Goal: Information Seeking & Learning: Learn about a topic

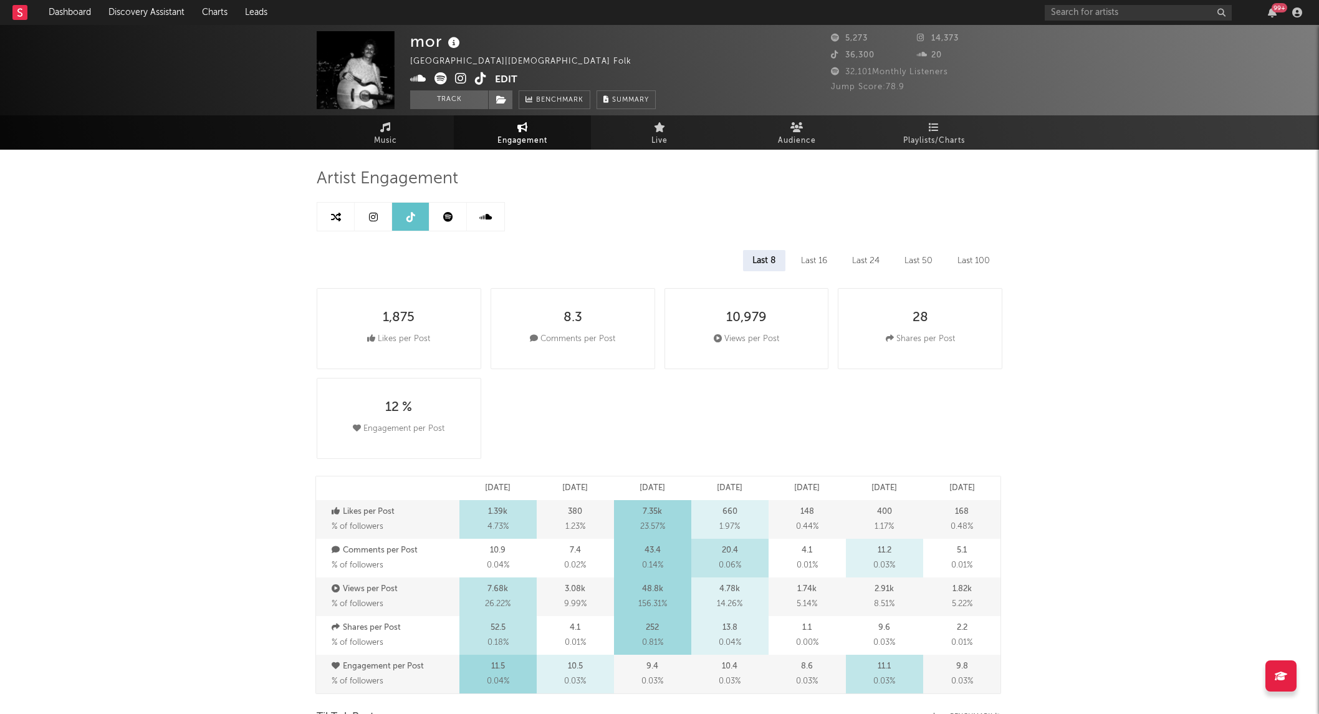
select select "6m"
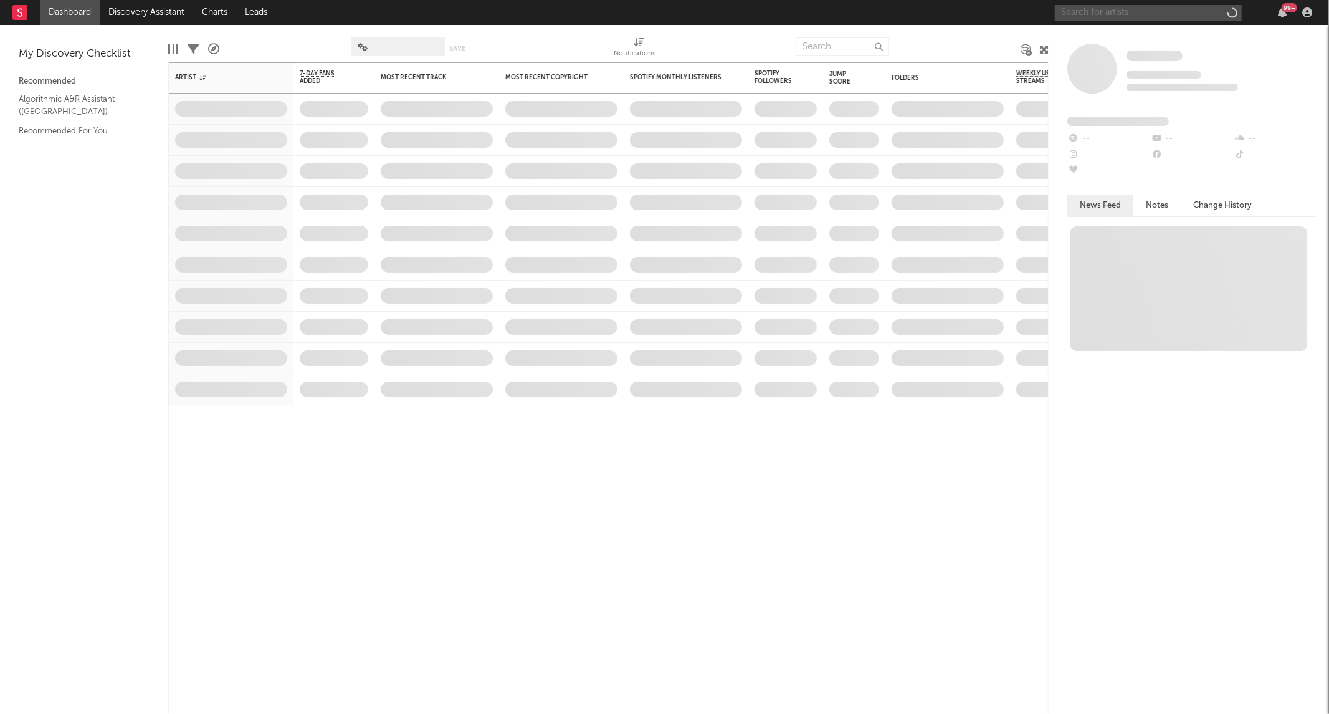
drag, startPoint x: 1109, startPoint y: 26, endPoint x: 1112, endPoint y: 14, distance: 11.5
click at [1112, 14] on input "text" at bounding box center [1148, 13] width 187 height 16
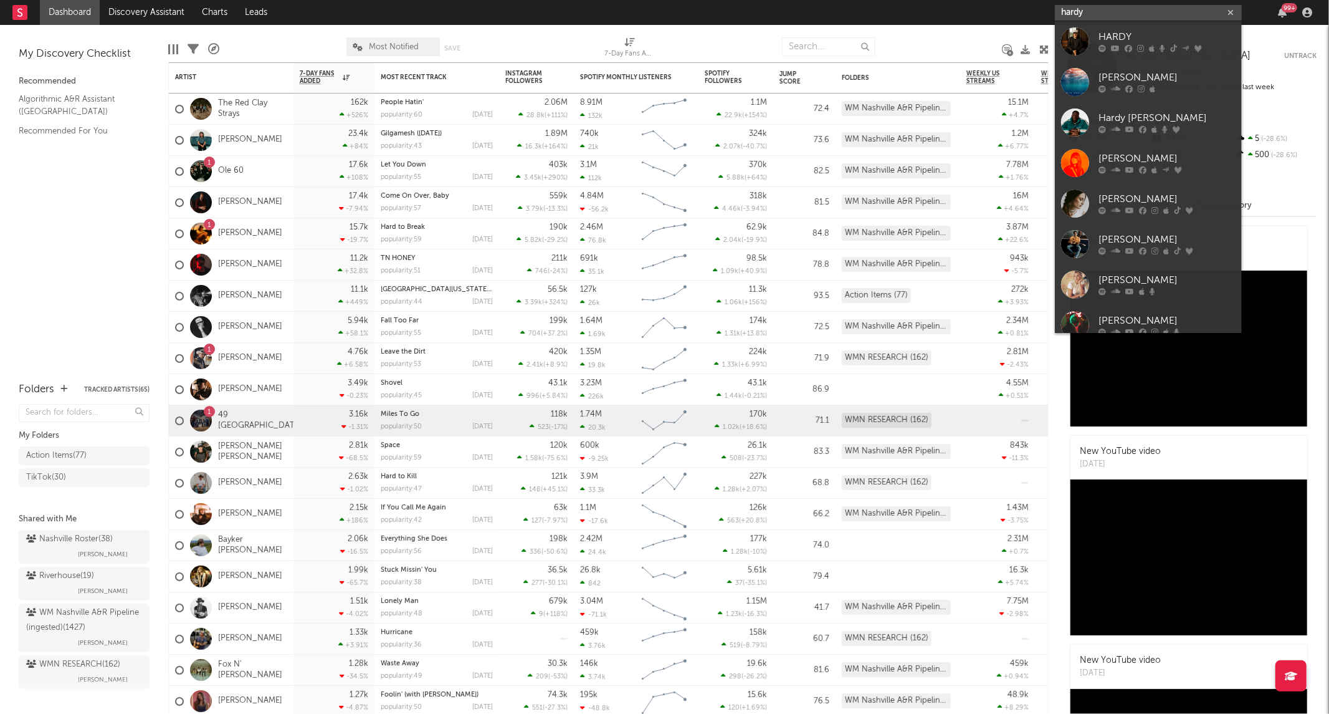
type input "hardy"
click at [1092, 36] on link "HARDY" at bounding box center [1148, 41] width 187 height 41
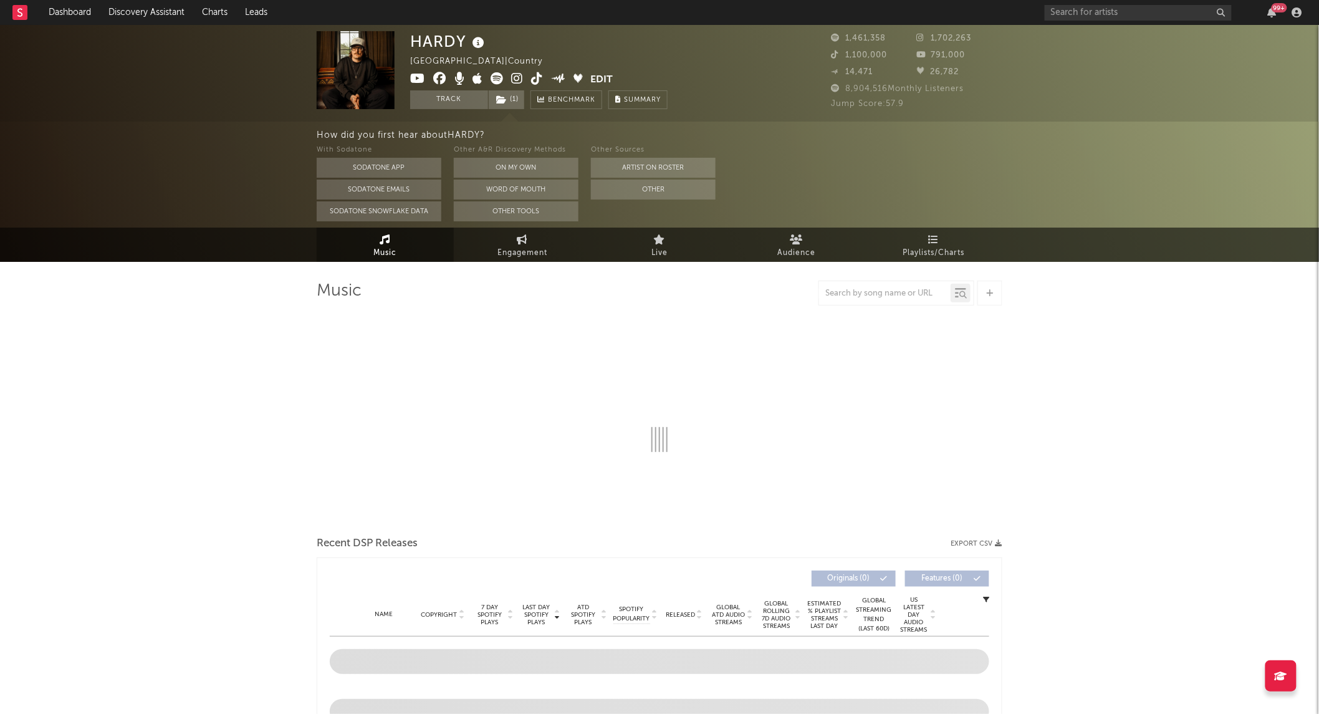
select select "6m"
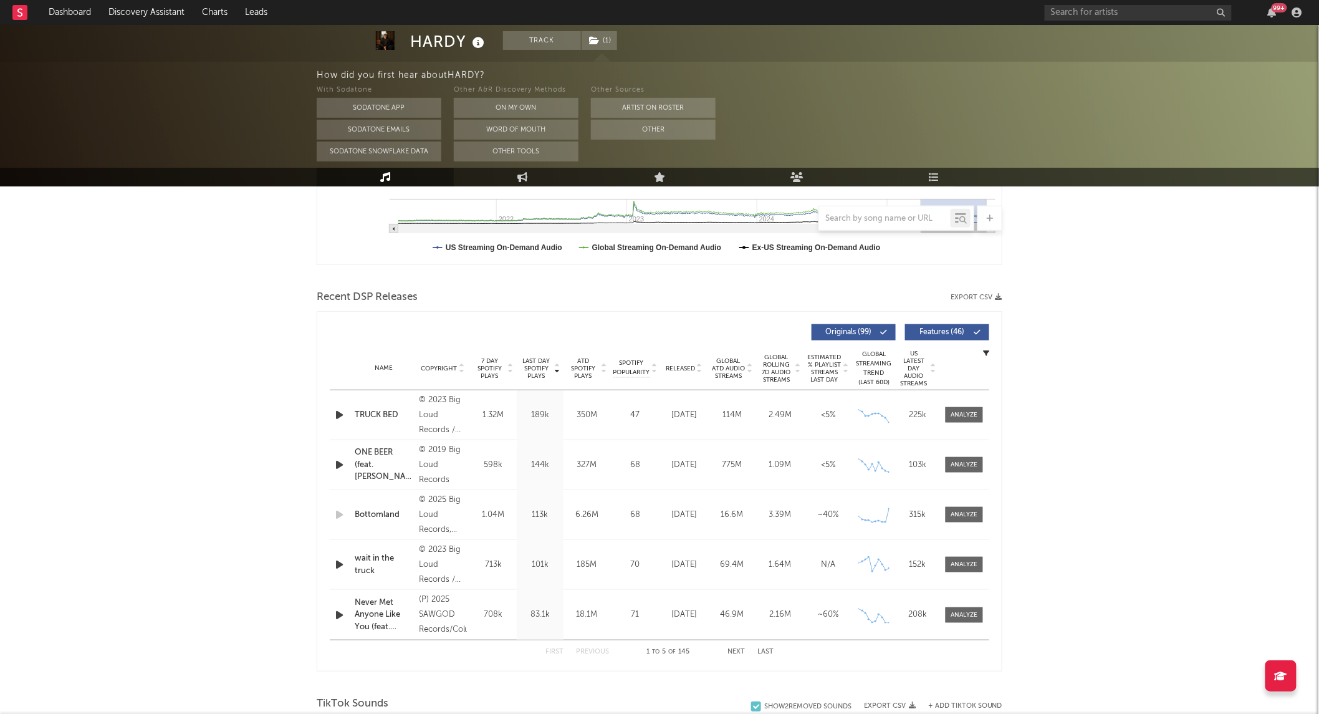
scroll to position [346, 0]
click at [682, 363] on span "Released" at bounding box center [680, 366] width 29 height 7
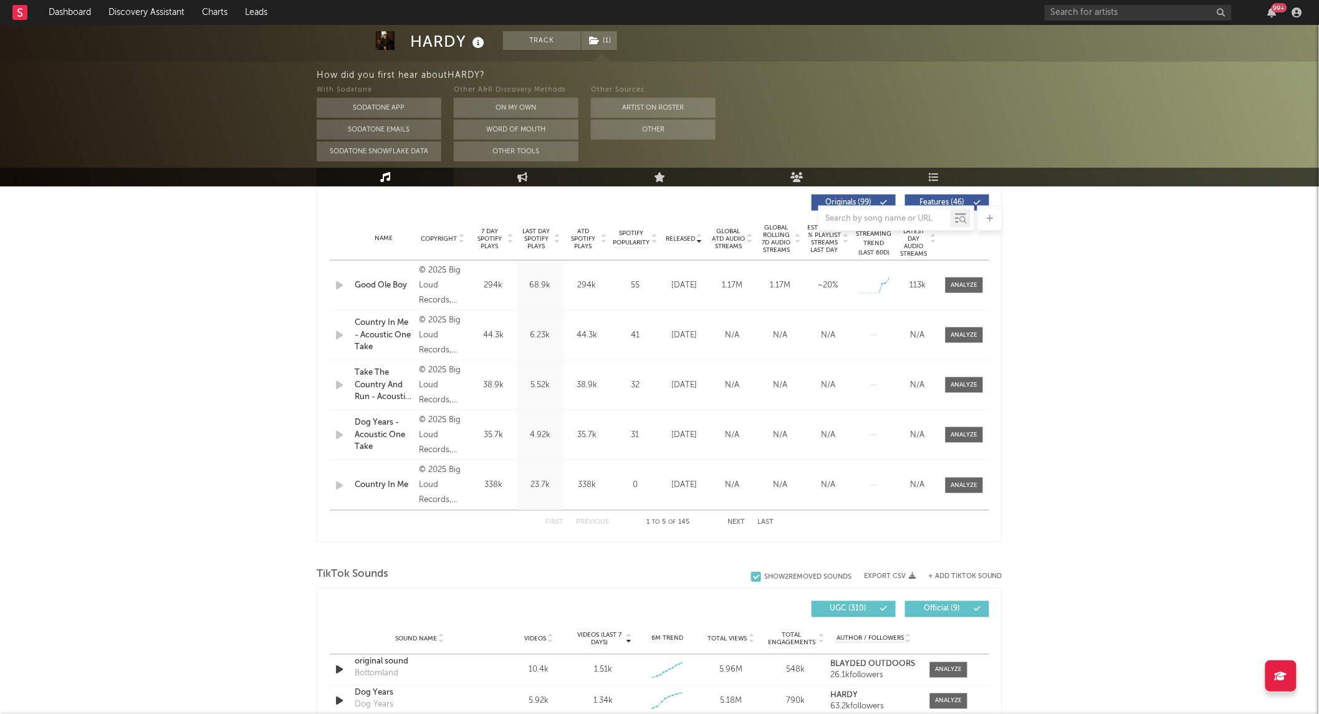
scroll to position [484, 0]
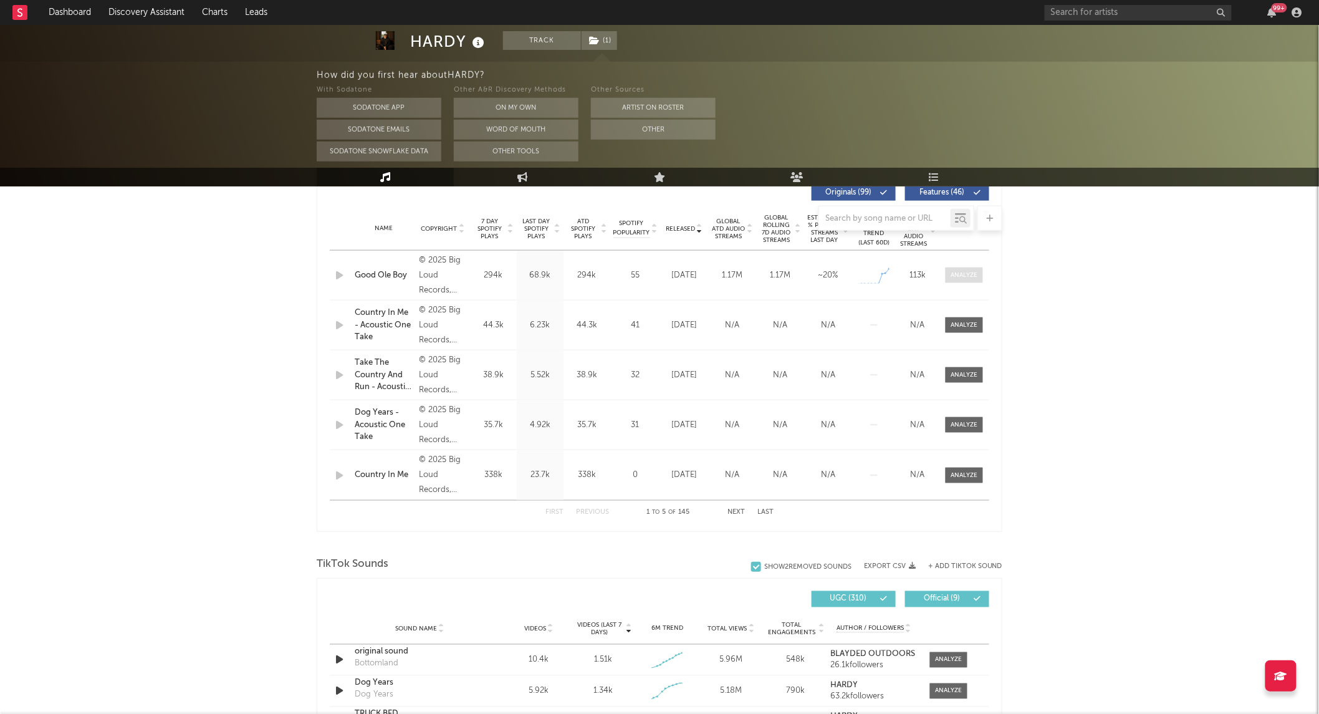
click at [962, 271] on div at bounding box center [964, 274] width 27 height 9
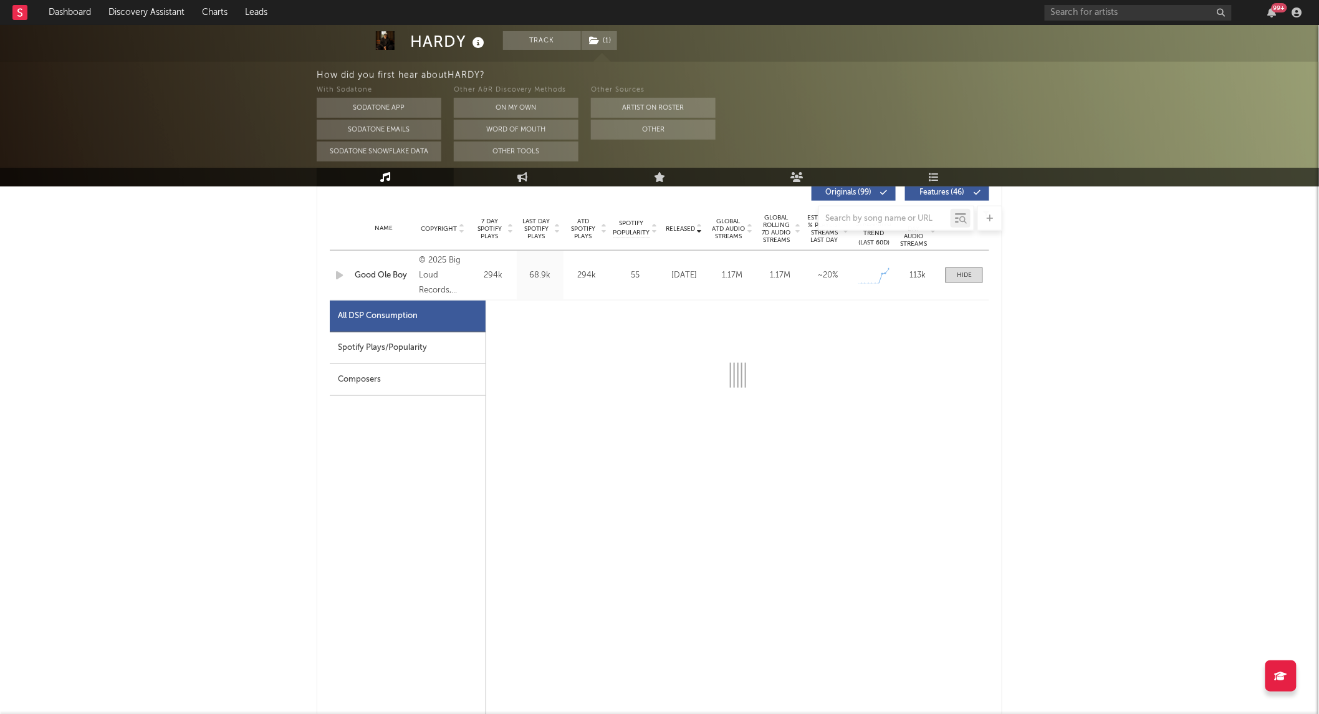
select select "1w"
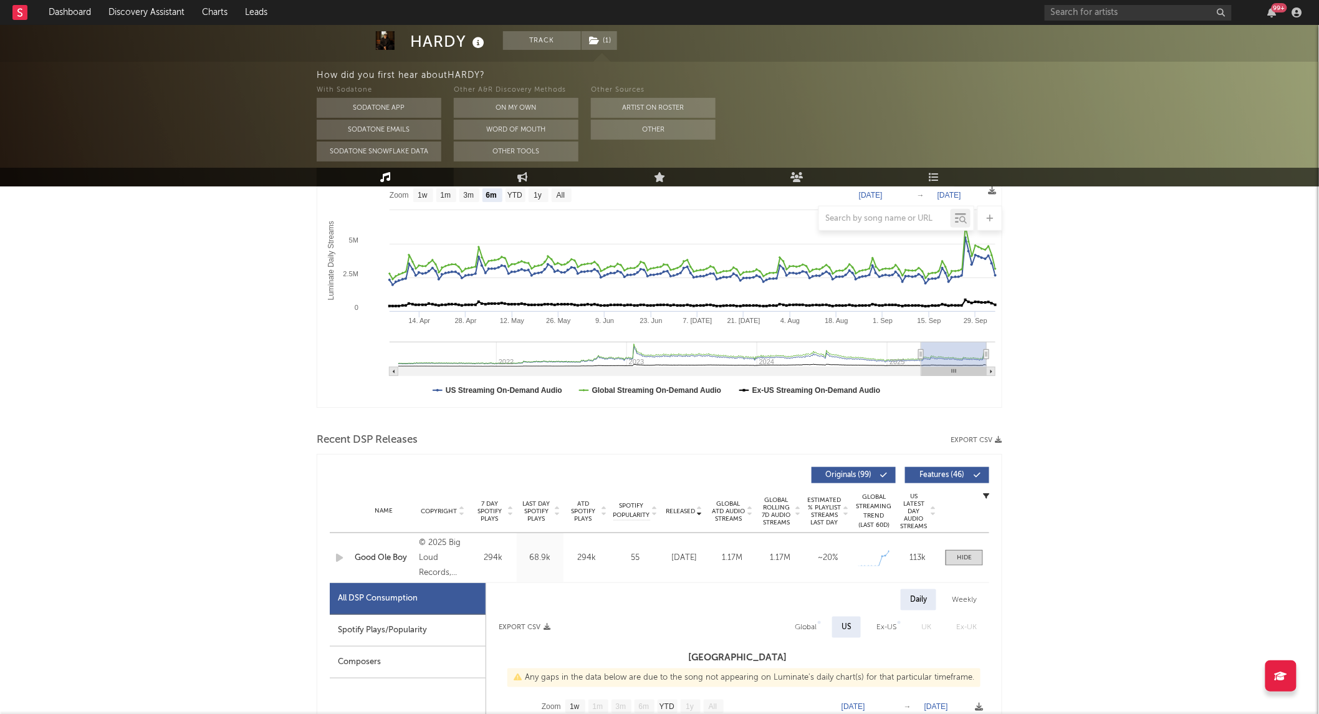
scroll to position [69, 0]
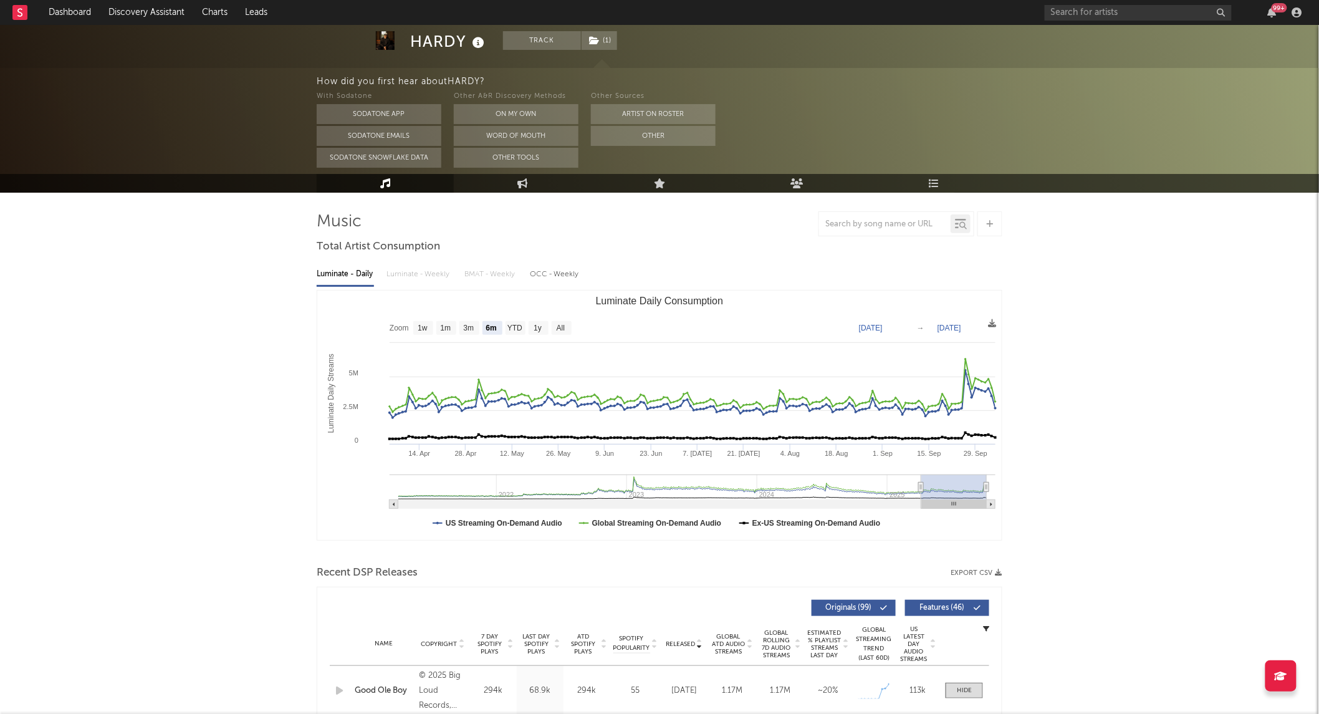
click at [920, 184] on link "Playlists/Charts" at bounding box center [933, 183] width 137 height 19
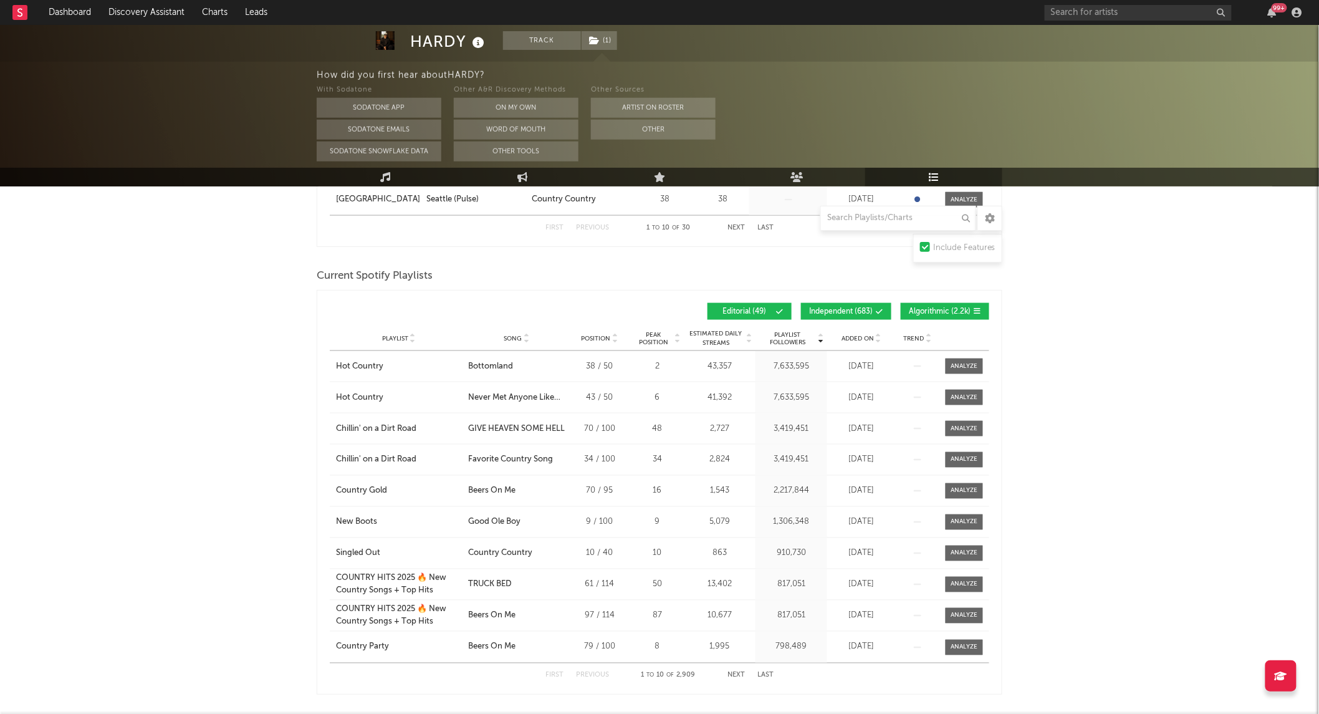
scroll to position [623, 0]
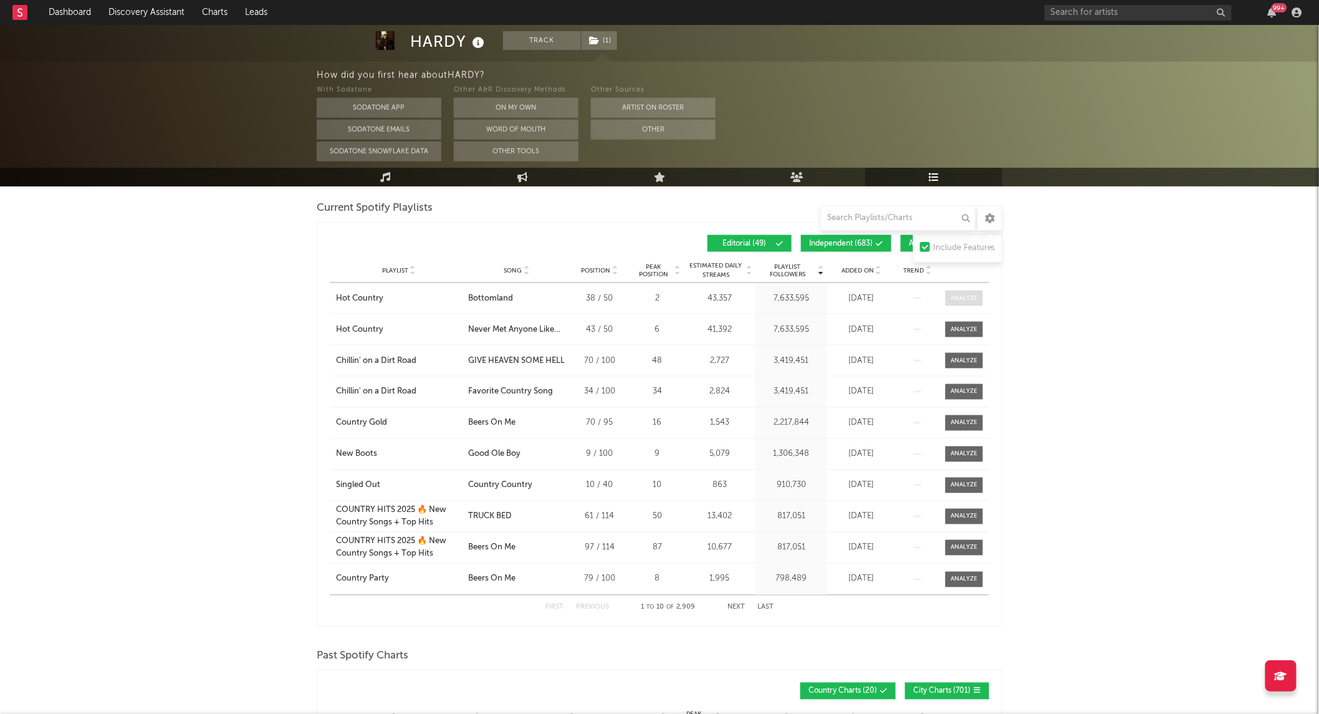
click at [951, 295] on div at bounding box center [964, 298] width 27 height 9
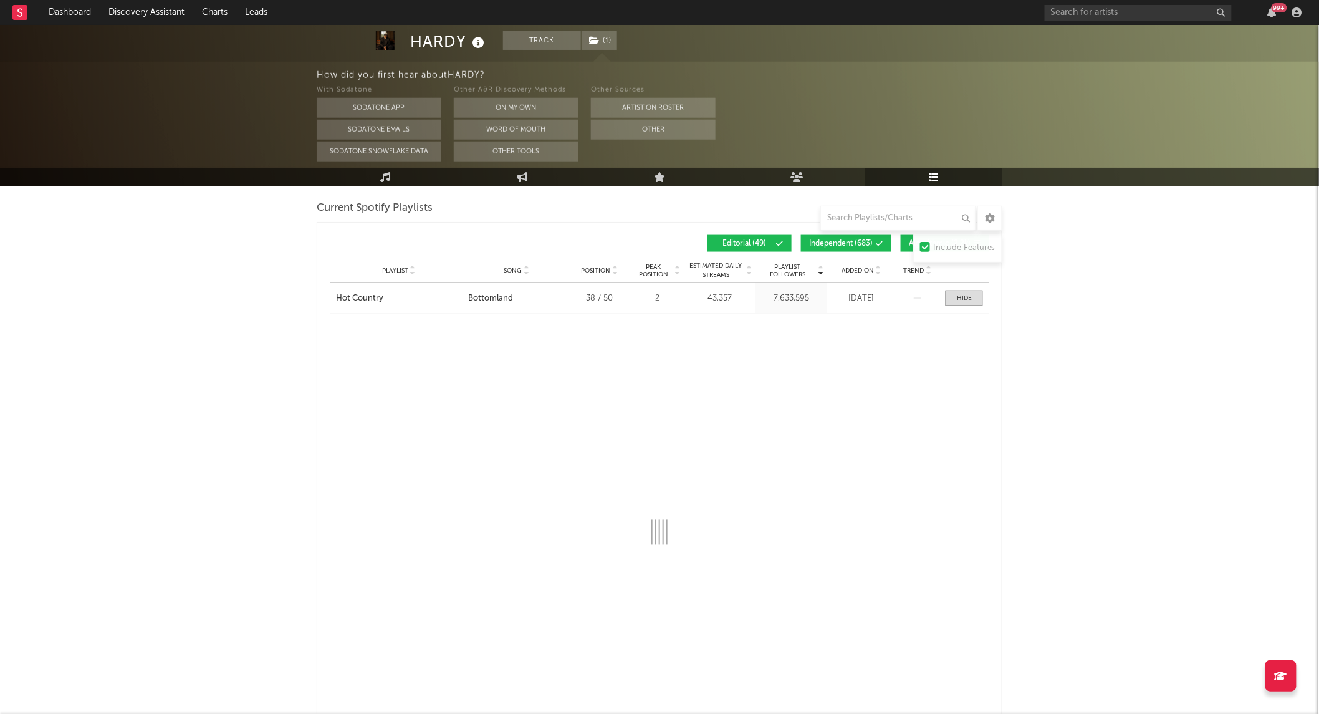
select select "1w"
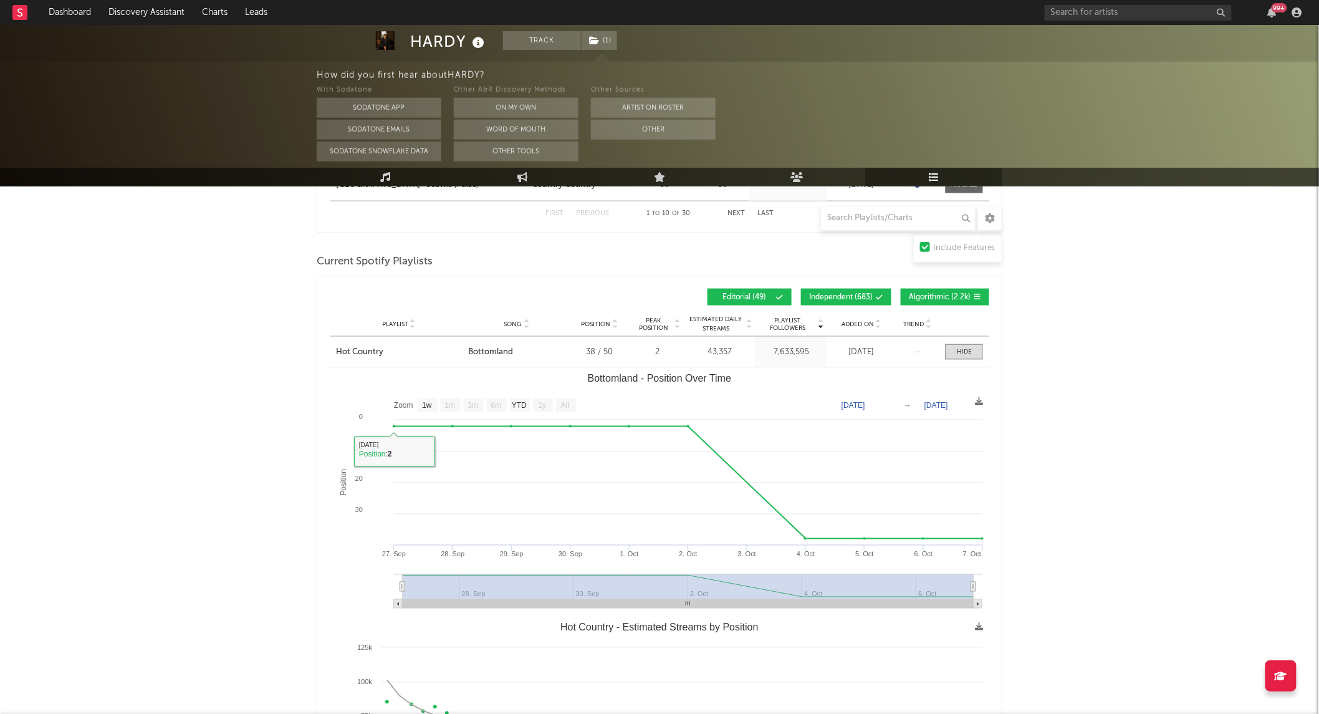
scroll to position [569, 0]
click at [958, 350] on div at bounding box center [964, 352] width 15 height 9
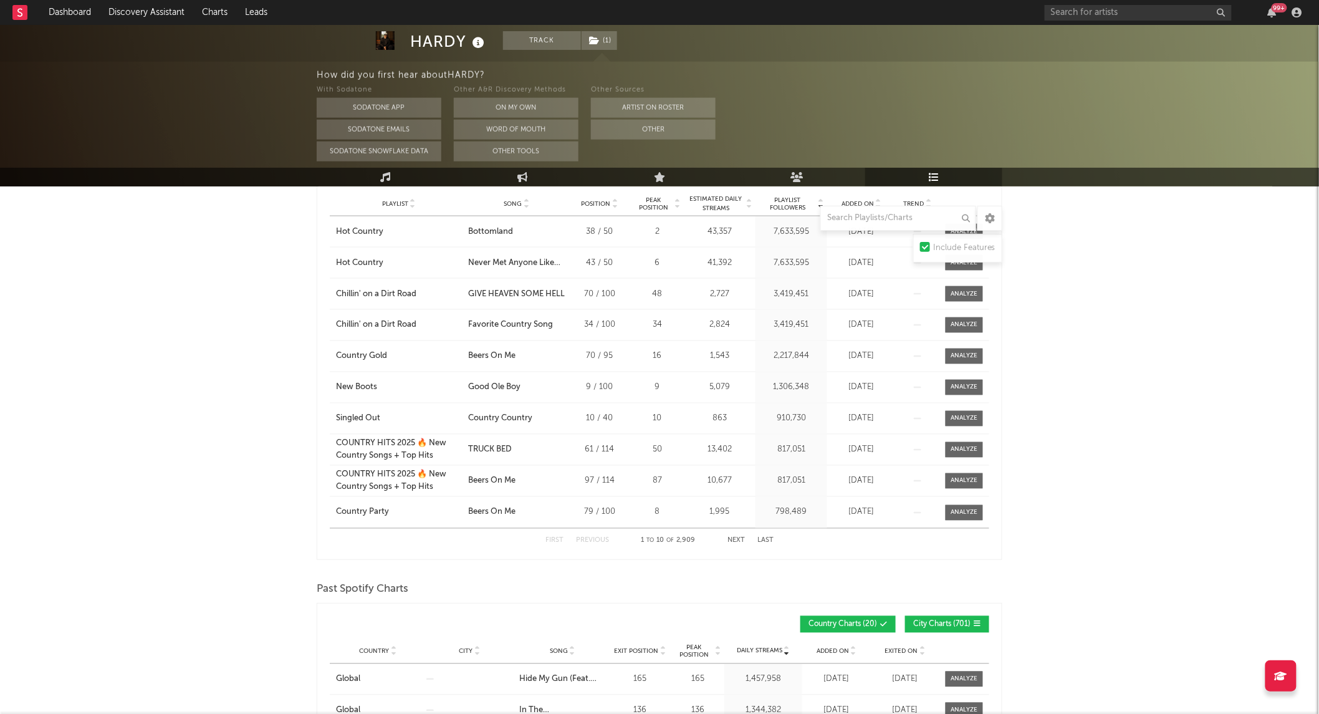
scroll to position [694, 0]
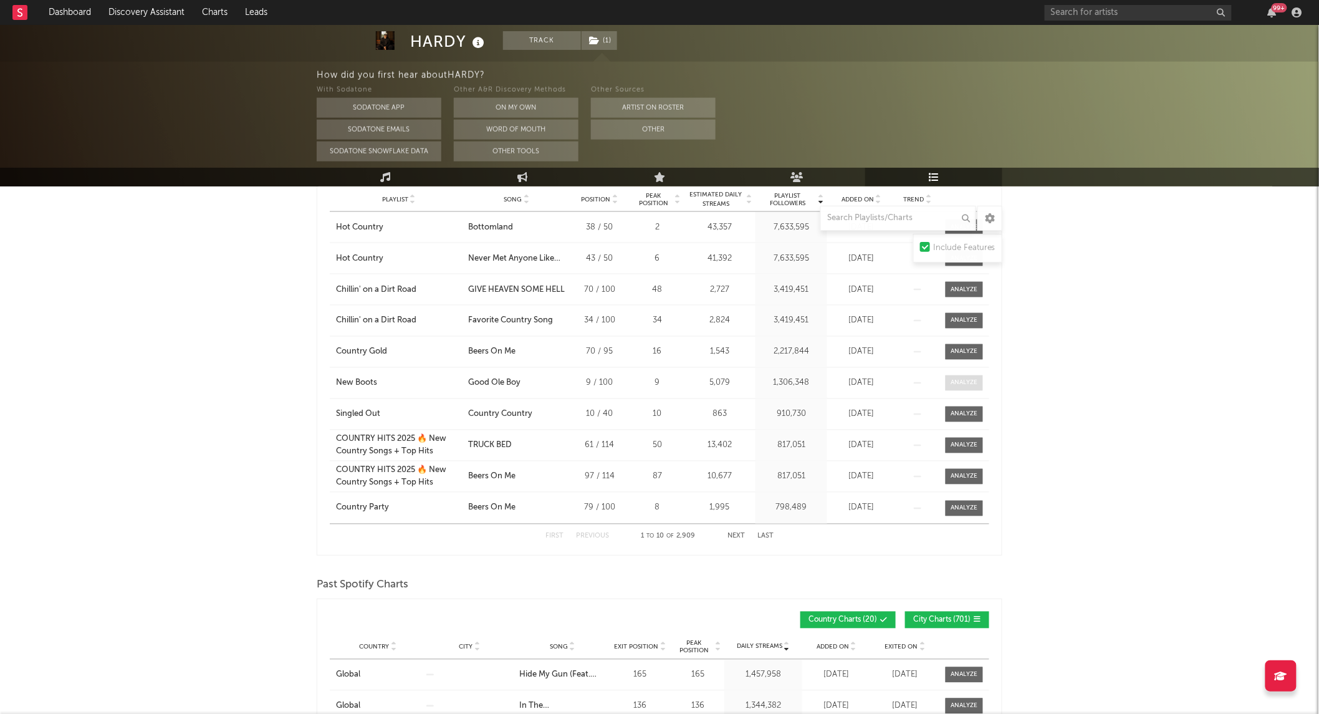
click at [970, 383] on div at bounding box center [964, 382] width 27 height 9
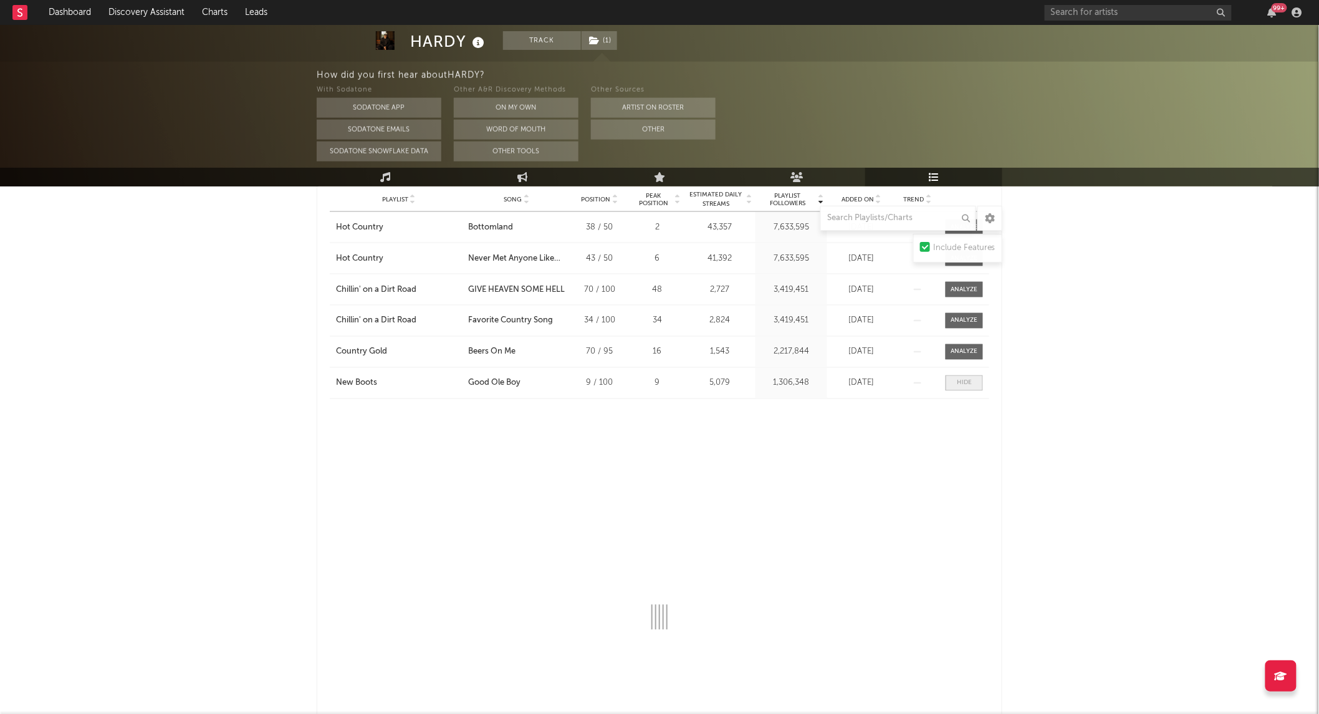
select select "1w"
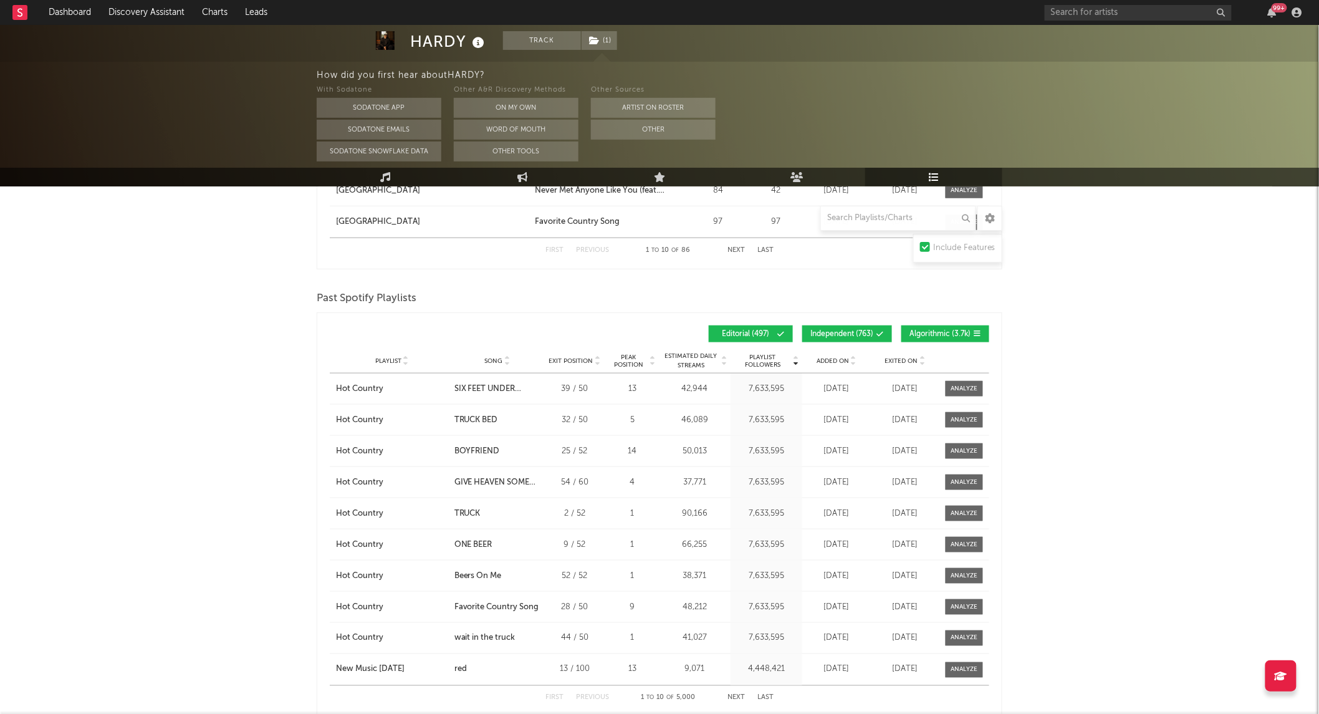
scroll to position [2435, 0]
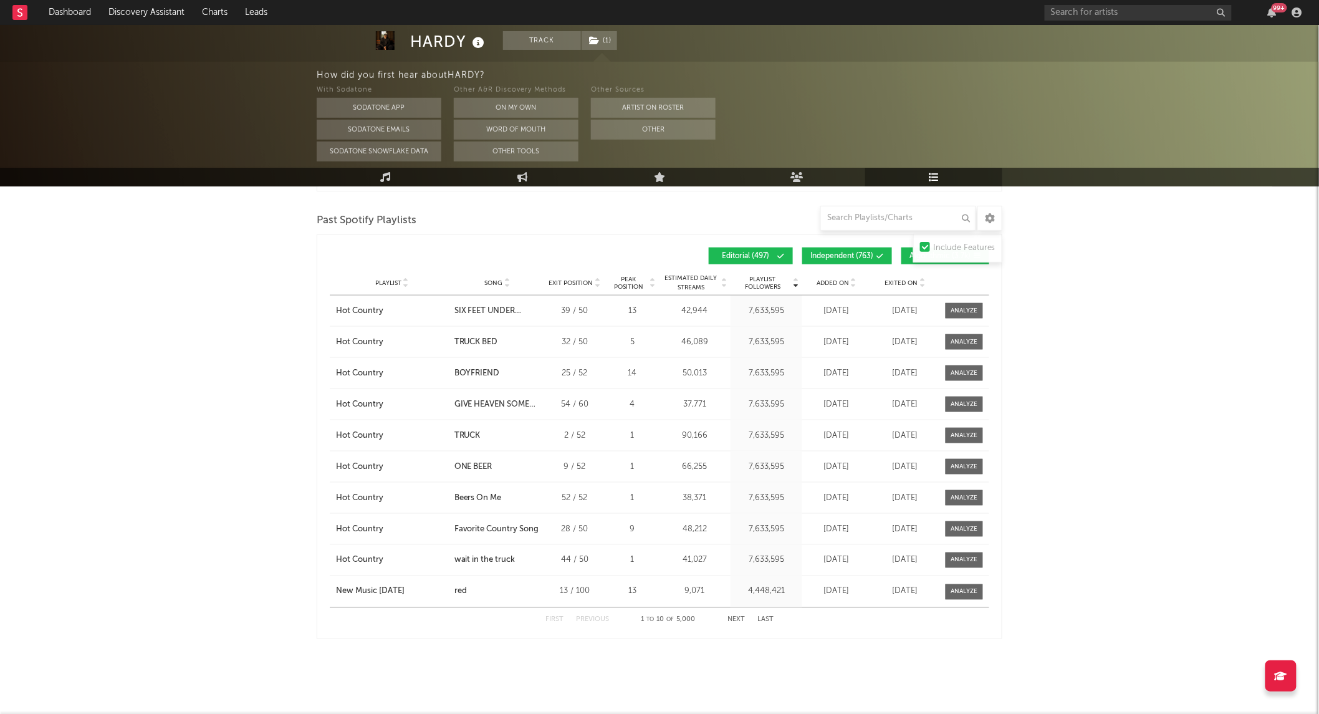
click at [891, 280] on span "Exited On" at bounding box center [901, 282] width 33 height 7
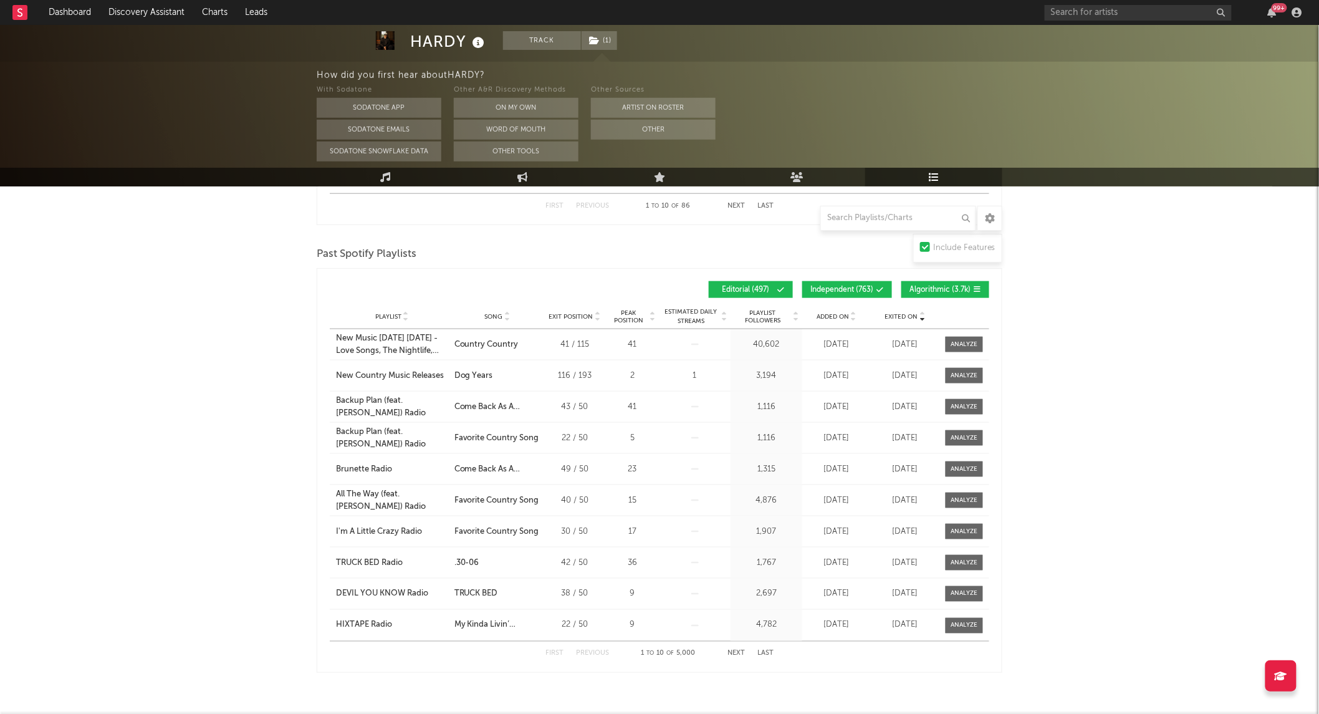
scroll to position [2401, 0]
click at [954, 287] on span "Algorithmic ( 3.7k )" at bounding box center [939, 290] width 61 height 7
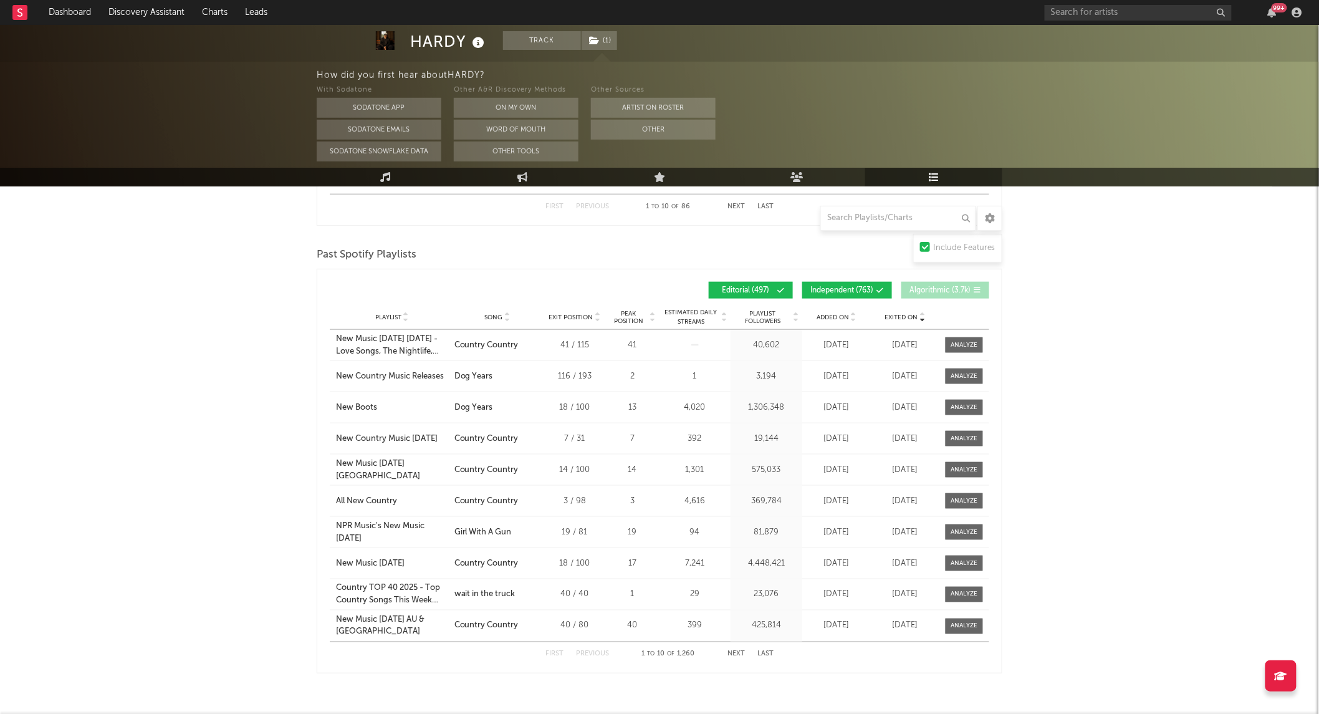
click at [857, 288] on span "Independent ( 763 )" at bounding box center [841, 290] width 63 height 7
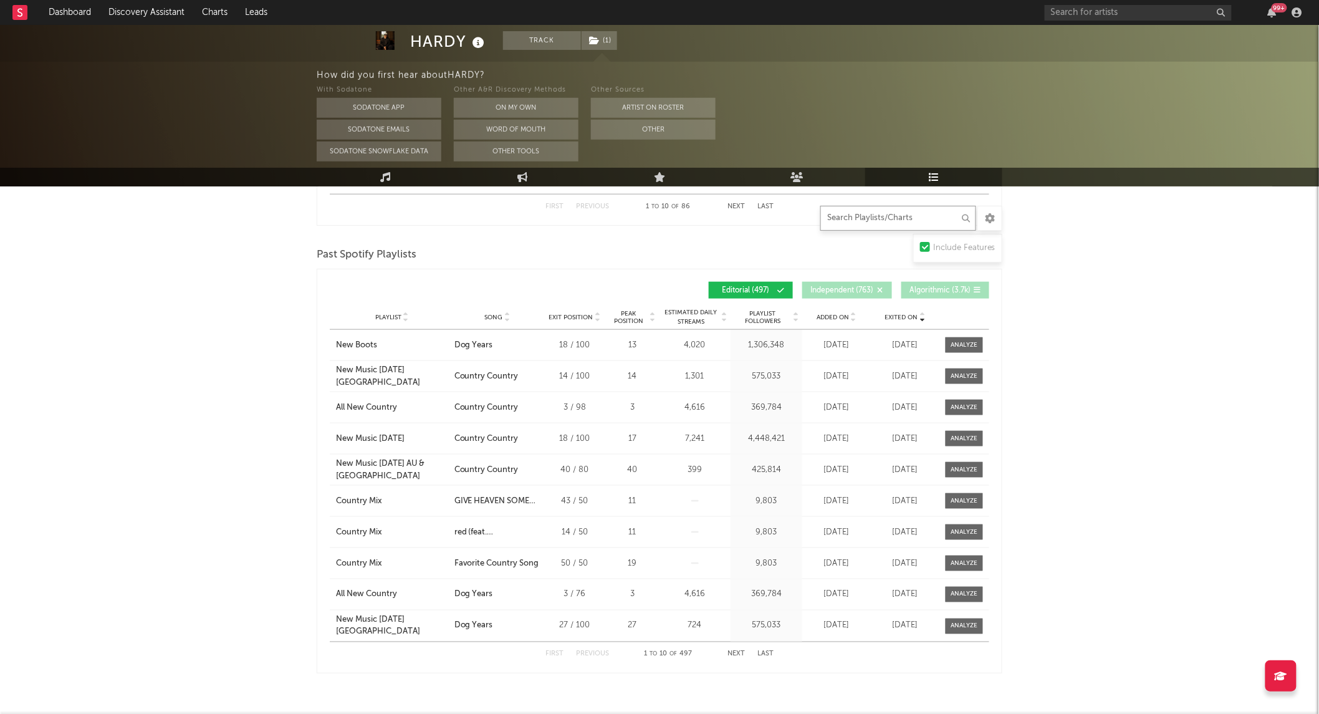
click at [843, 216] on input "text" at bounding box center [898, 218] width 156 height 25
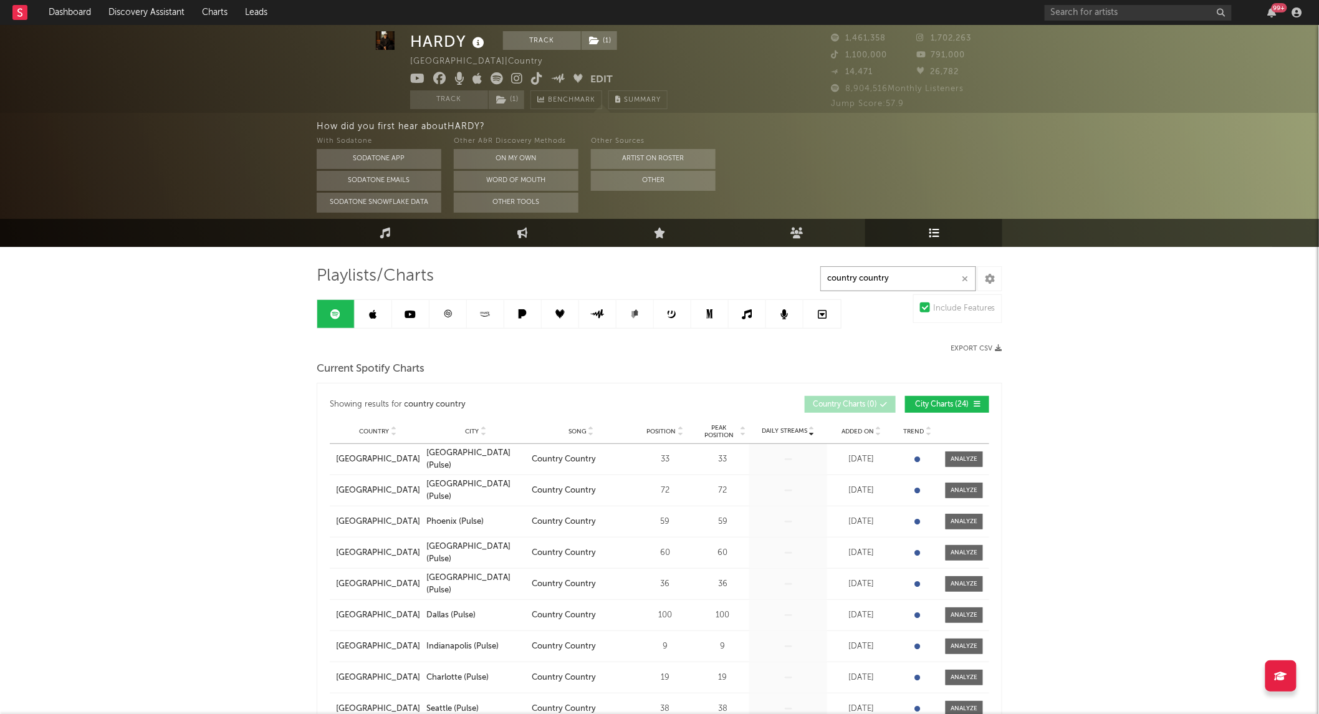
scroll to position [14, 0]
drag, startPoint x: 854, startPoint y: 280, endPoint x: 730, endPoint y: 282, distance: 124.6
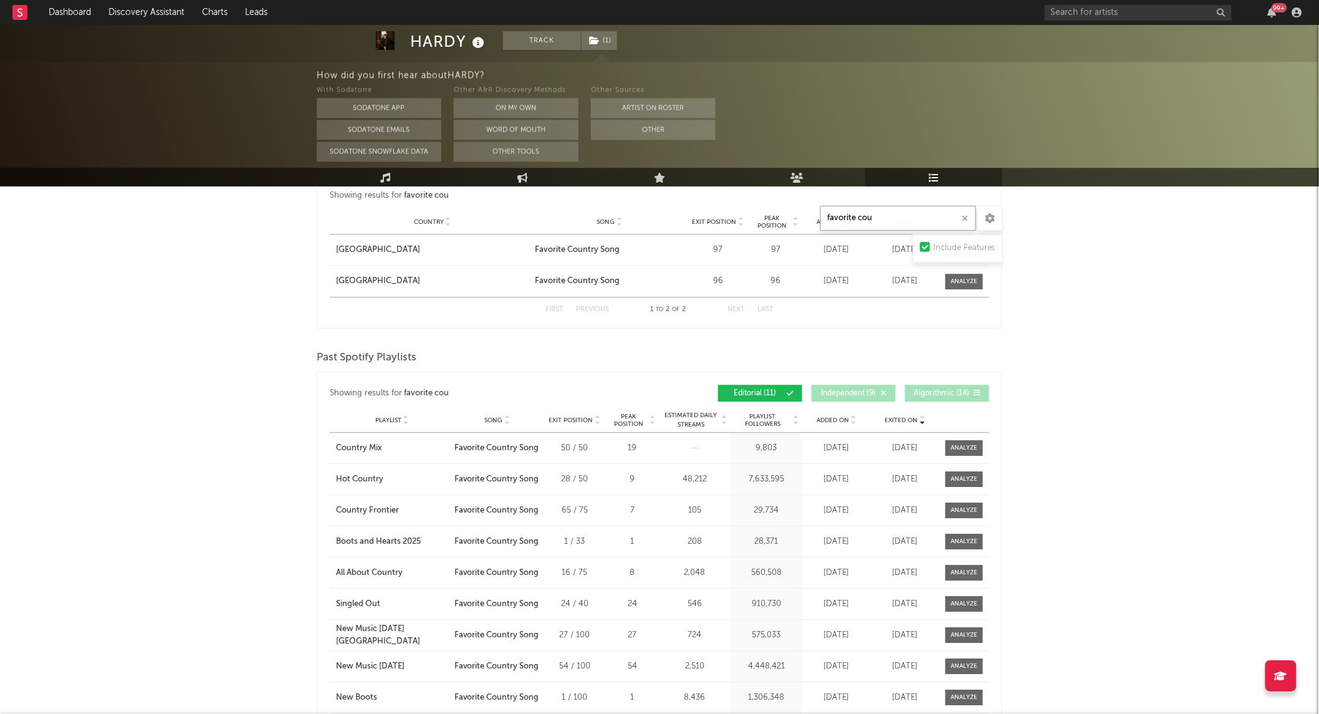
scroll to position [1297, 0]
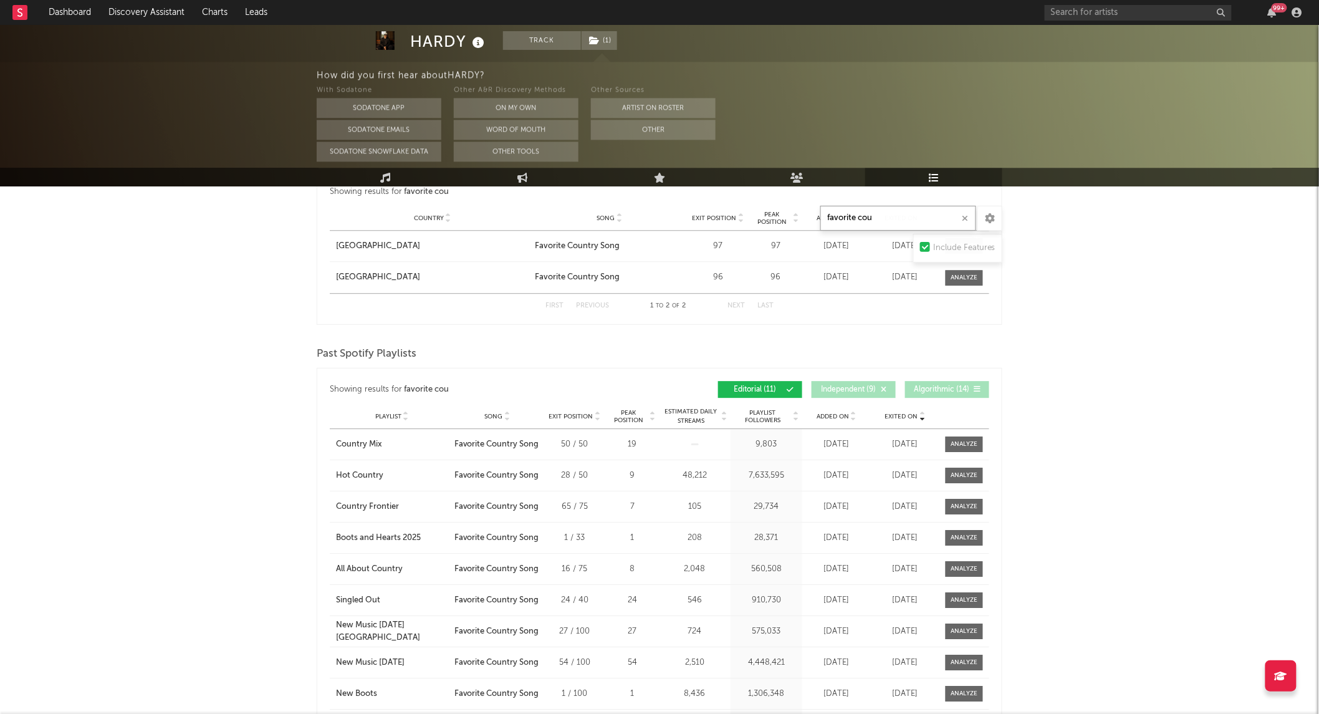
type input "favorite cou"
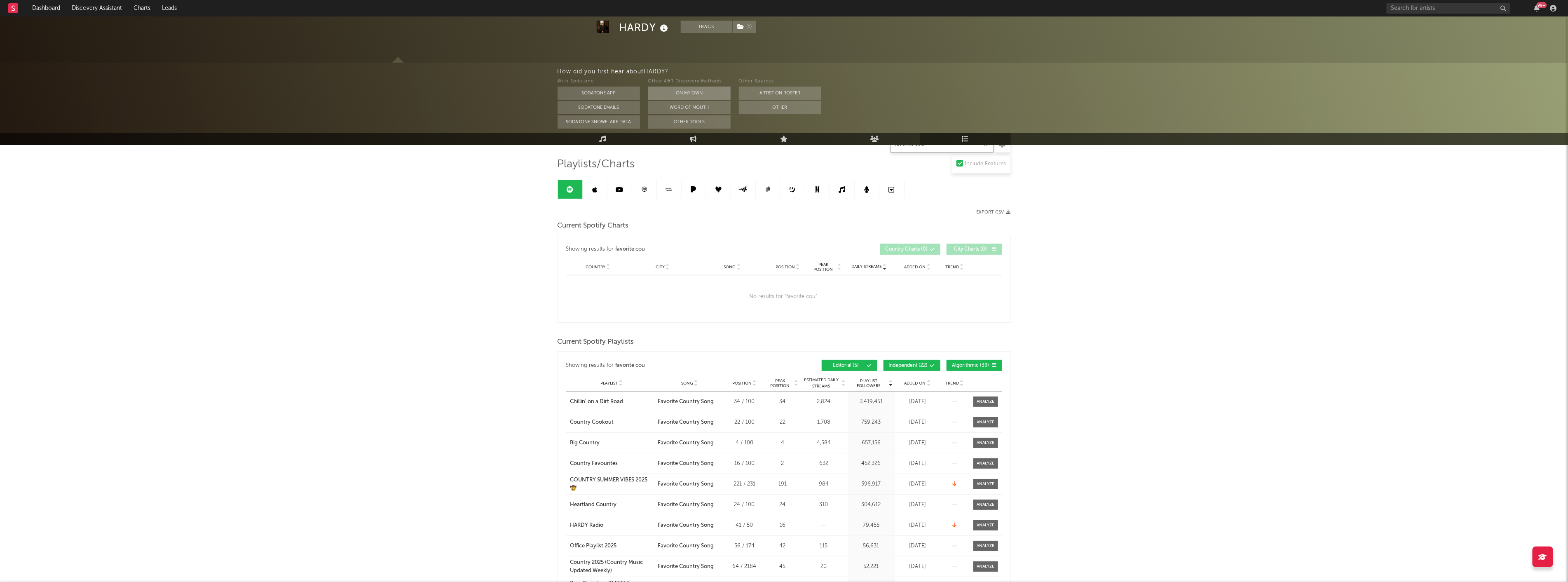
scroll to position [0, 0]
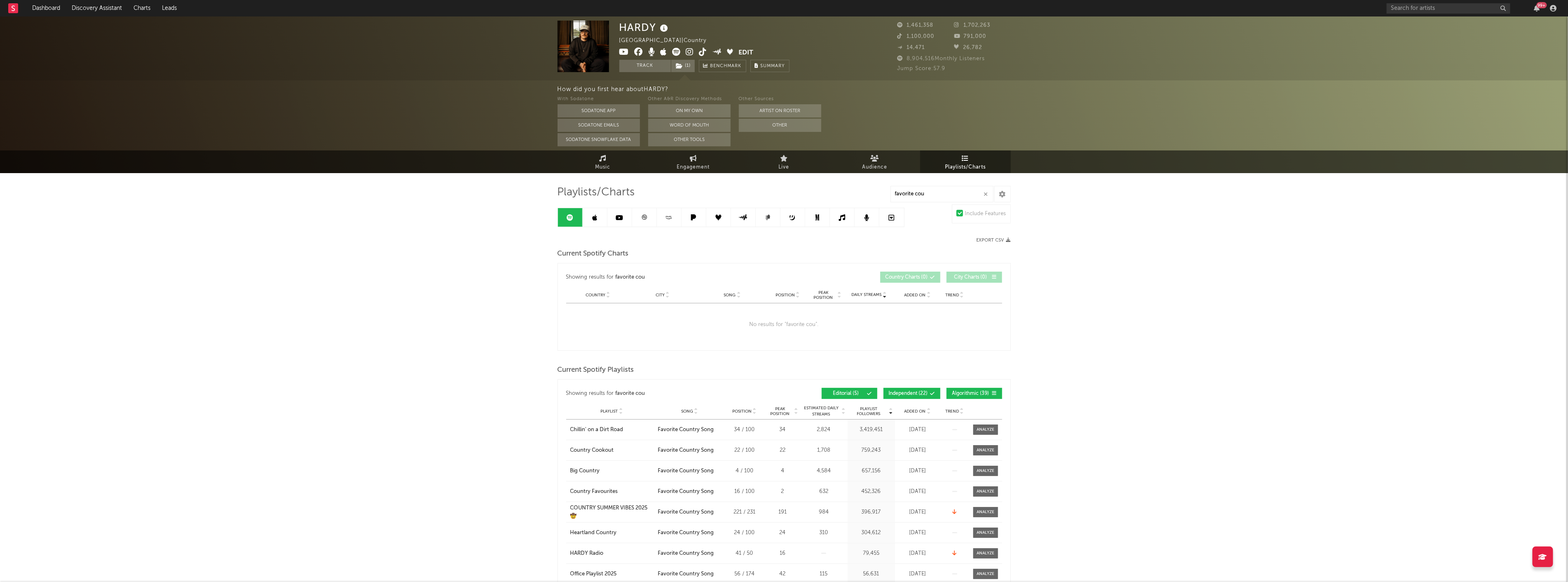
click at [701, 51] on icon at bounding box center [703, 52] width 8 height 8
